Goal: Task Accomplishment & Management: Manage account settings

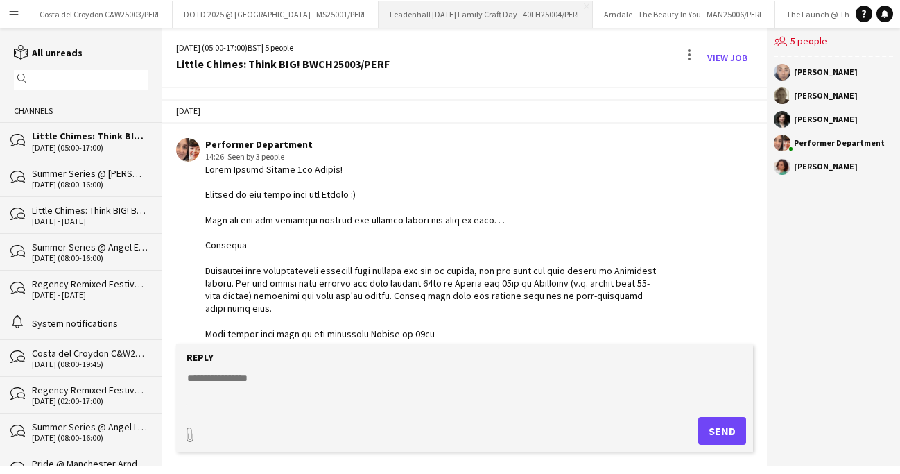
scroll to position [911, 0]
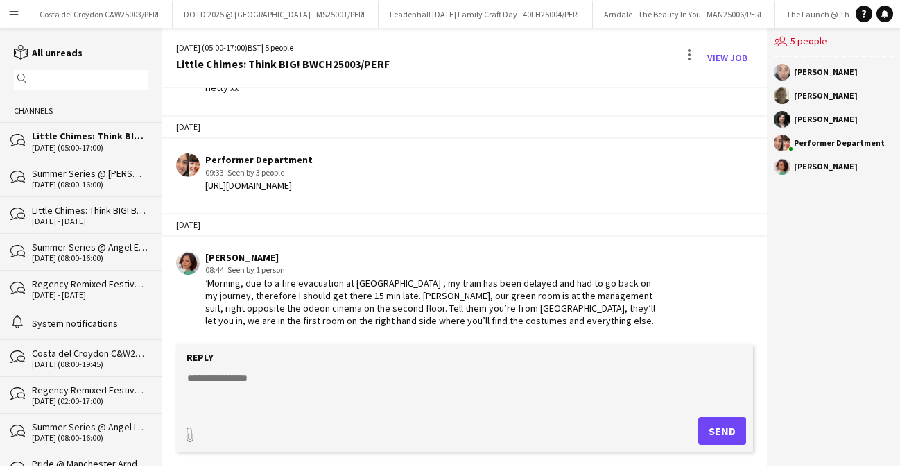
click at [13, 15] on app-icon "Menu" at bounding box center [13, 13] width 11 height 11
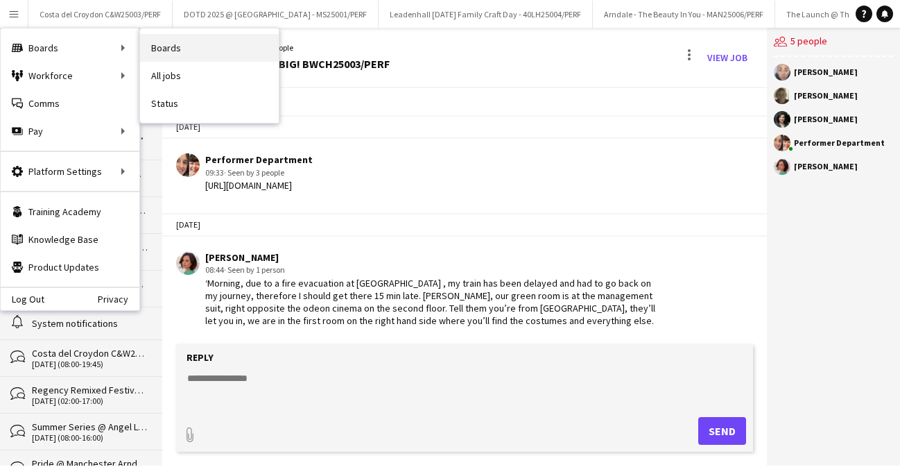
click at [173, 55] on link "Boards" at bounding box center [209, 48] width 139 height 28
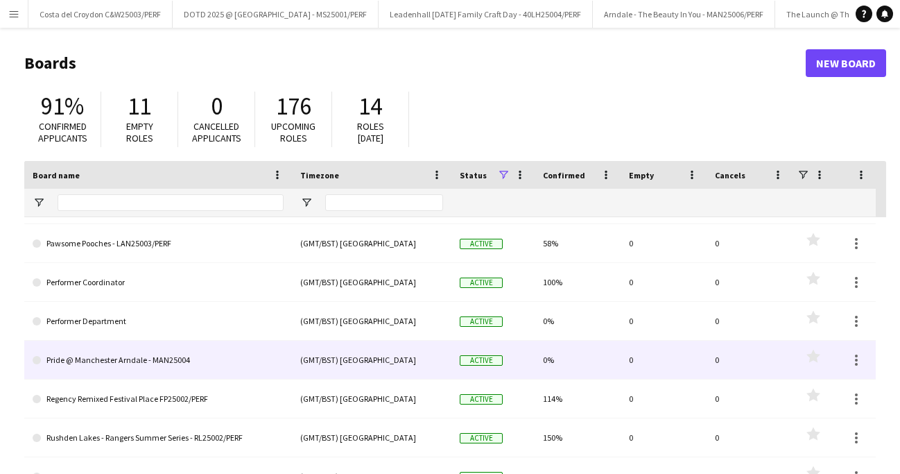
scroll to position [630, 0]
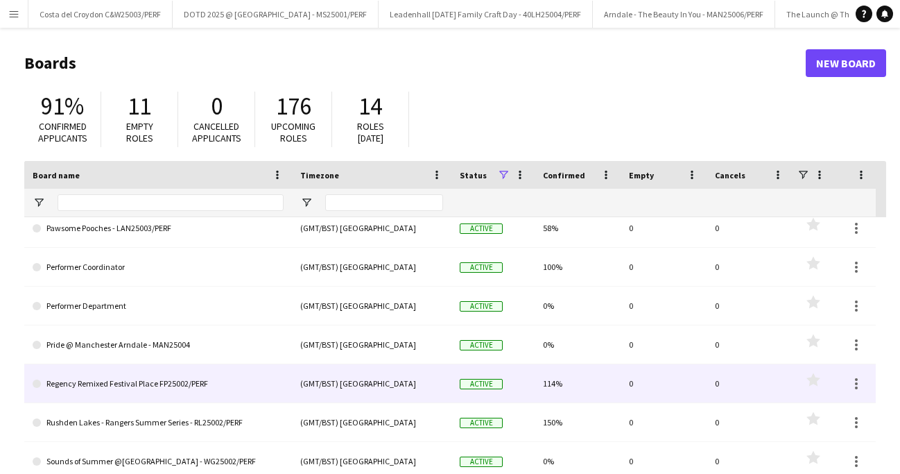
click at [137, 410] on link "Rushden Lakes - Rangers Summer Series - RL25002/PERF" at bounding box center [158, 422] width 251 height 39
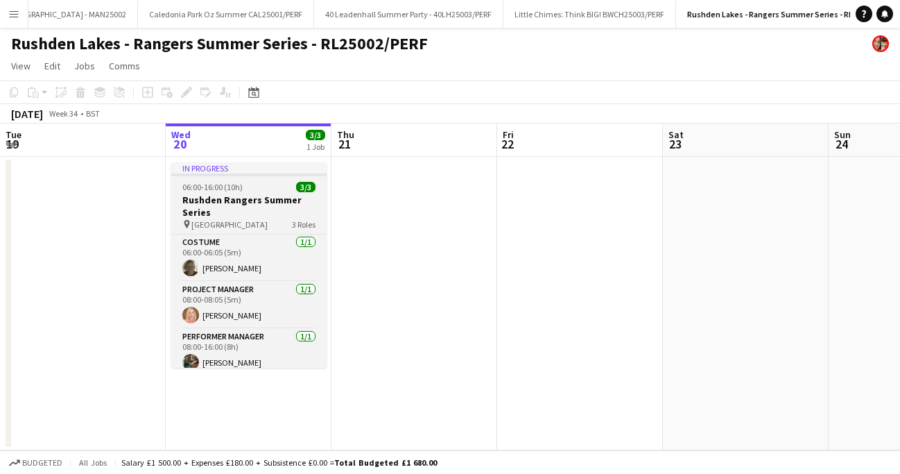
click at [218, 205] on h3 "Rushden Rangers Summer Series" at bounding box center [248, 206] width 155 height 25
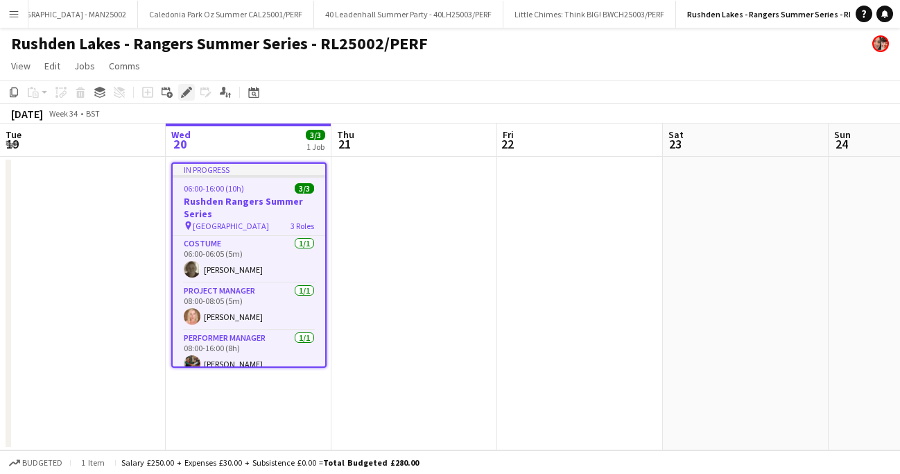
click at [187, 87] on icon "Edit" at bounding box center [186, 92] width 11 height 11
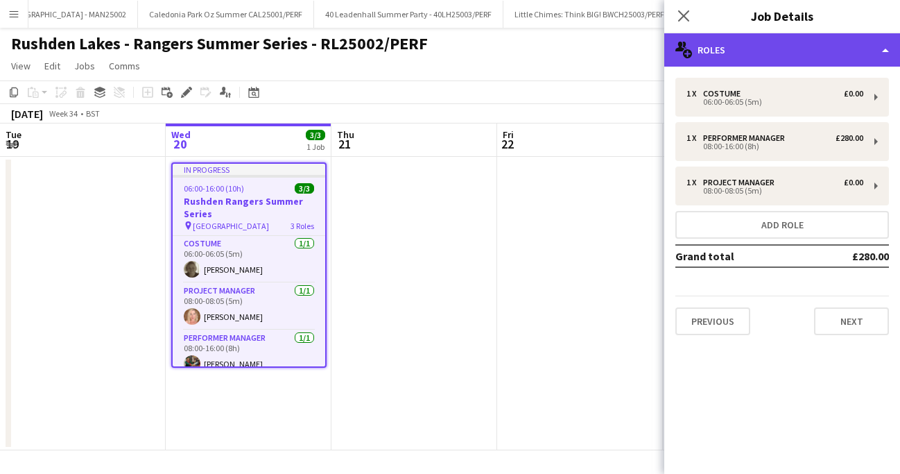
click at [789, 47] on div "multiple-users-add Roles" at bounding box center [782, 49] width 236 height 33
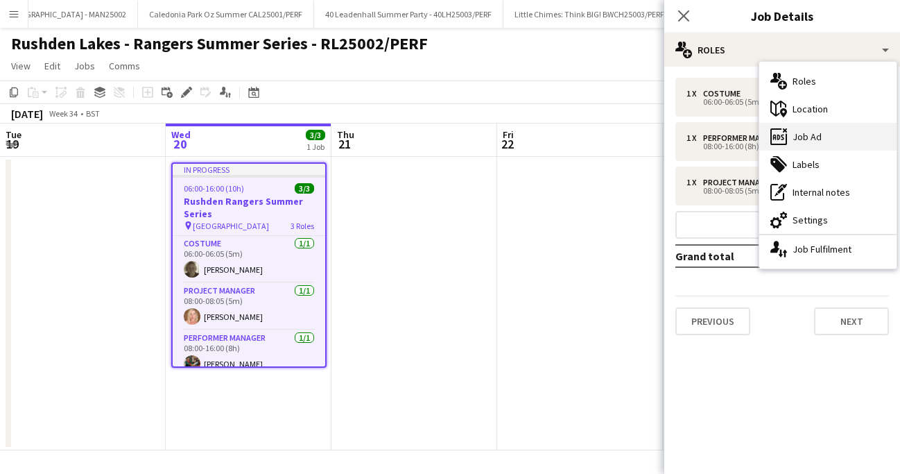
click at [783, 126] on div "ads-window Job Ad" at bounding box center [828, 137] width 137 height 28
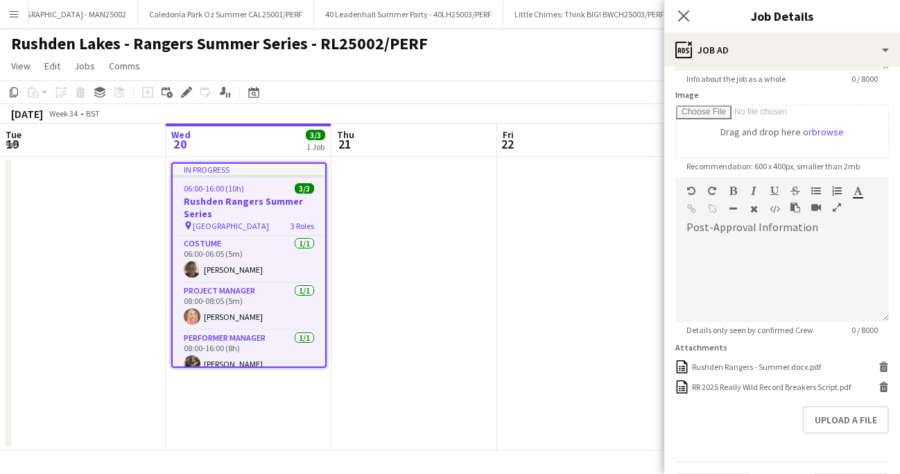
scroll to position [227, 0]
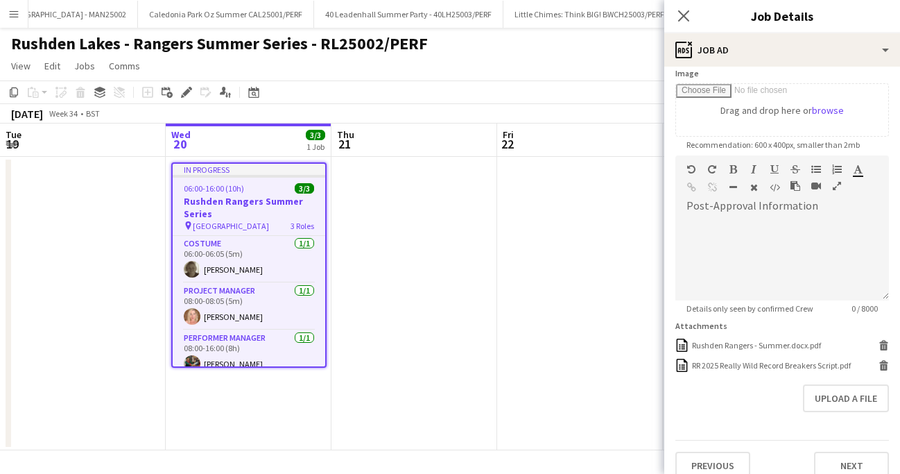
click at [556, 290] on app-date-cell at bounding box center [580, 303] width 166 height 293
